Goal: Navigation & Orientation: Go to known website

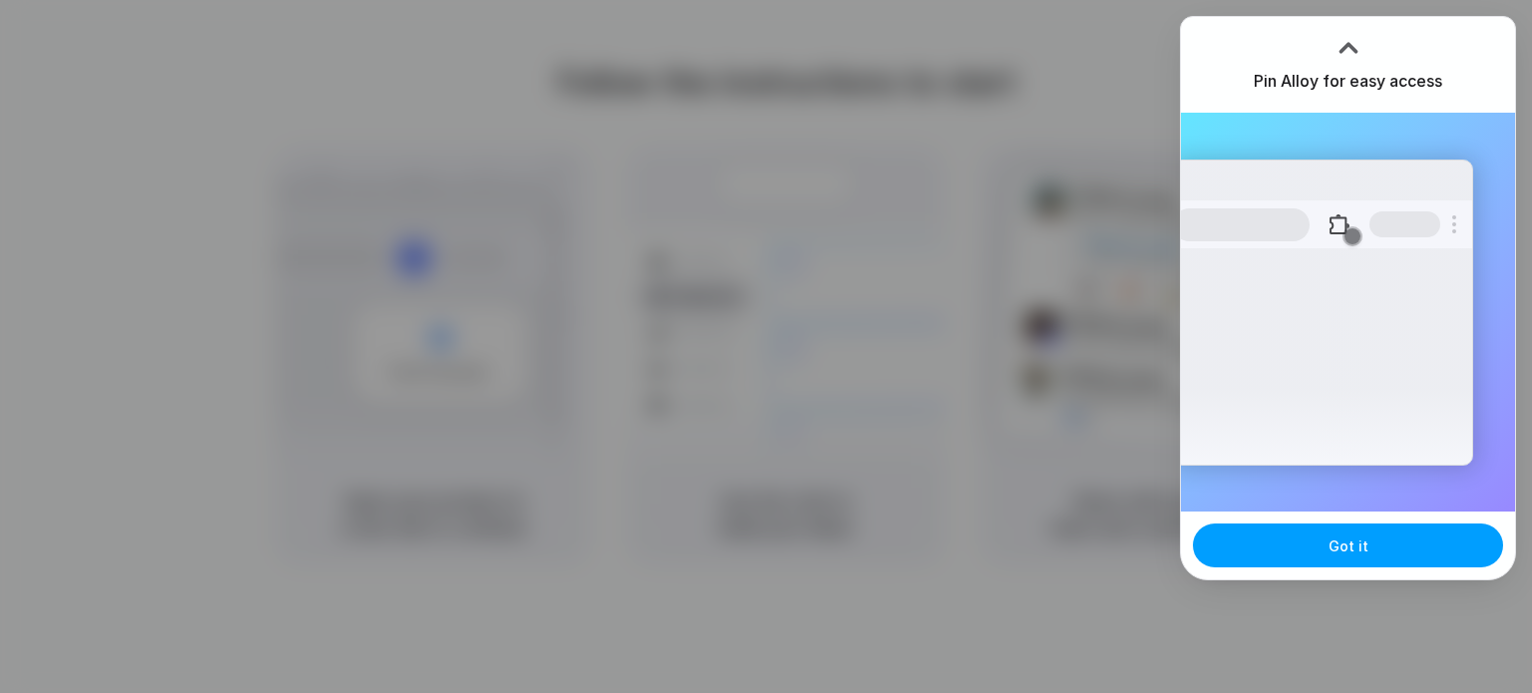
click at [1284, 558] on button "Got it" at bounding box center [1348, 546] width 310 height 44
